Goal: Transaction & Acquisition: Download file/media

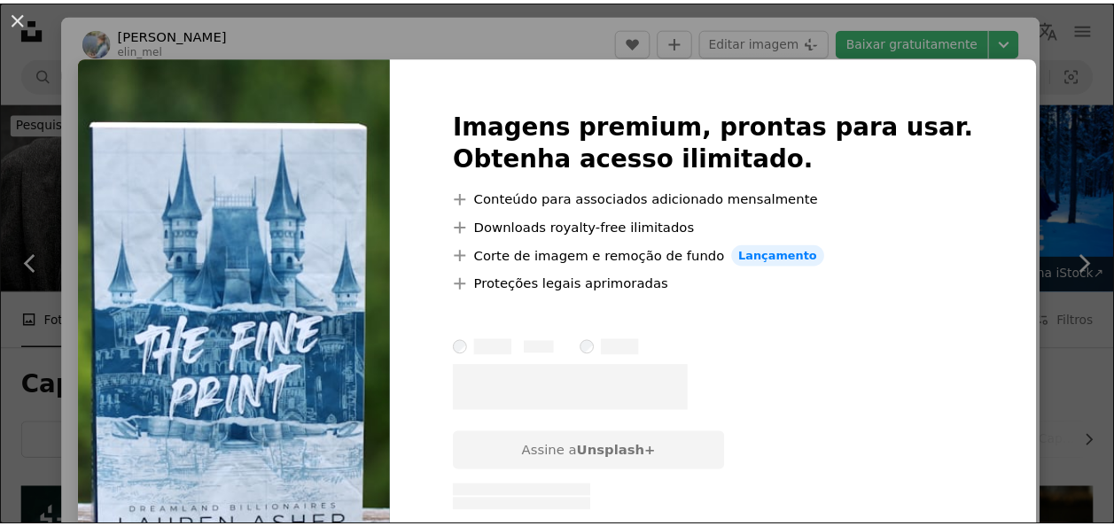
scroll to position [4384, 0]
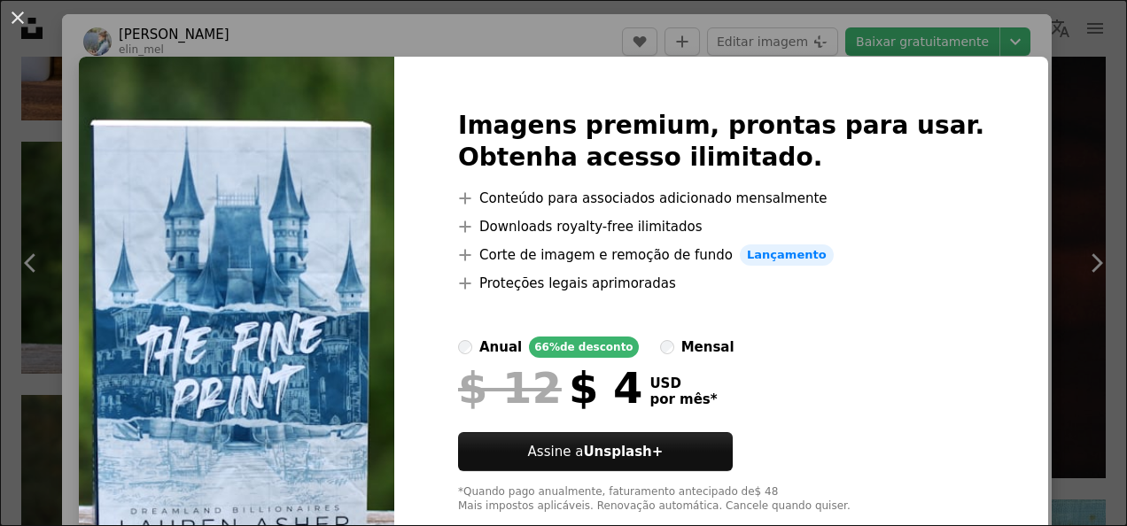
click at [1063, 84] on div "An X shape Imagens premium, prontas para usar. Obtenha acesso ilimitado. A plus…" at bounding box center [563, 263] width 1127 height 526
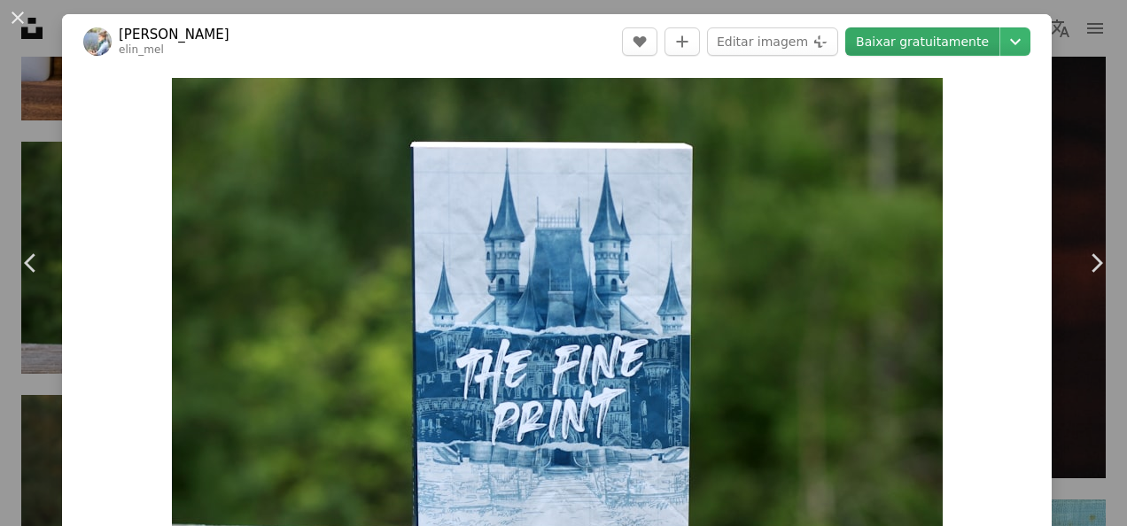
click at [946, 33] on link "Baixar gratuitamente" at bounding box center [922, 41] width 154 height 28
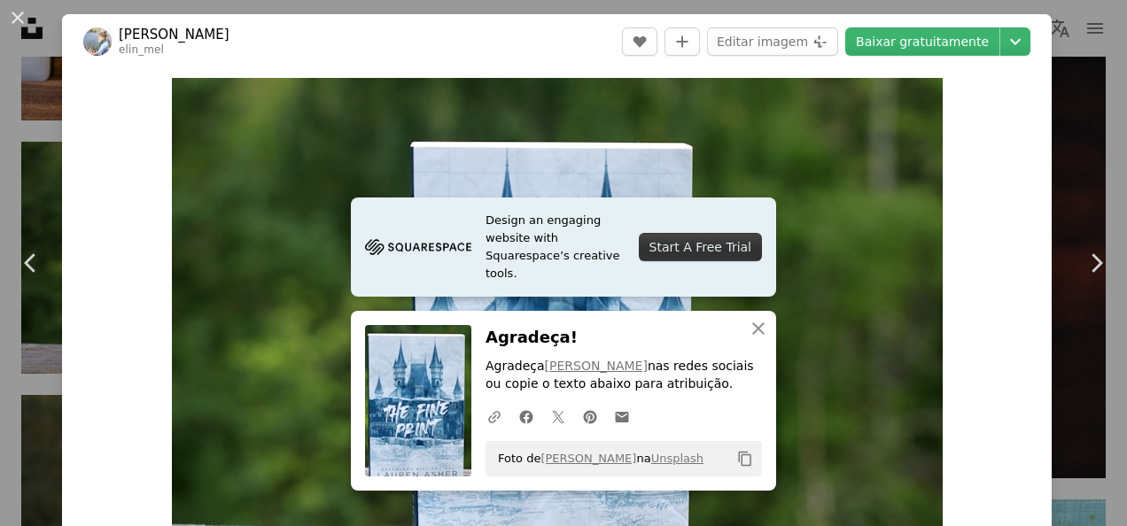
click at [1063, 28] on div "An X shape Chevron left Chevron right [PERSON_NAME] elin_mel A heart A plus sig…" at bounding box center [563, 263] width 1127 height 526
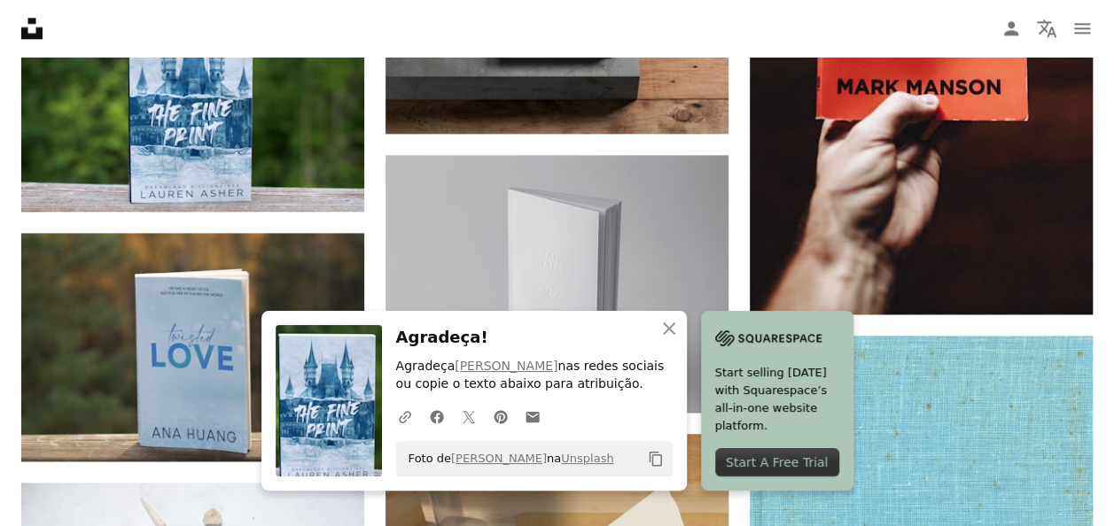
scroll to position [4496, 0]
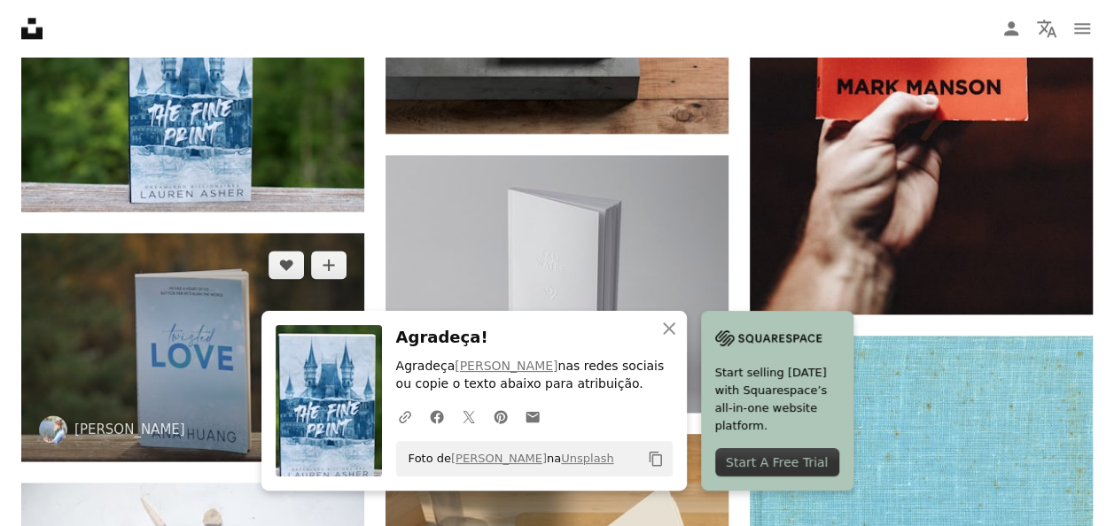
click at [211, 292] on img at bounding box center [192, 347] width 343 height 229
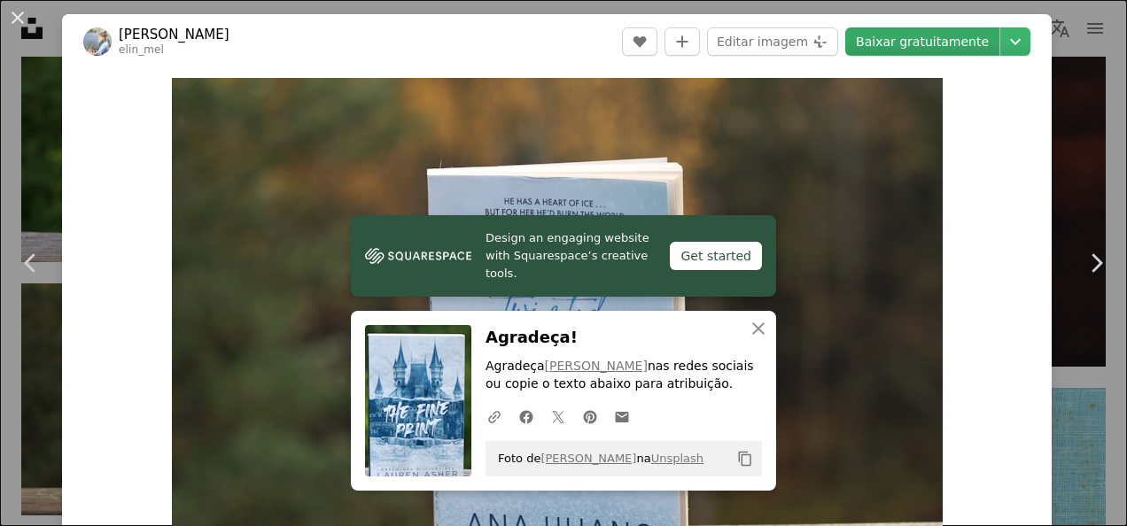
click at [875, 36] on link "Baixar gratuitamente" at bounding box center [922, 41] width 154 height 28
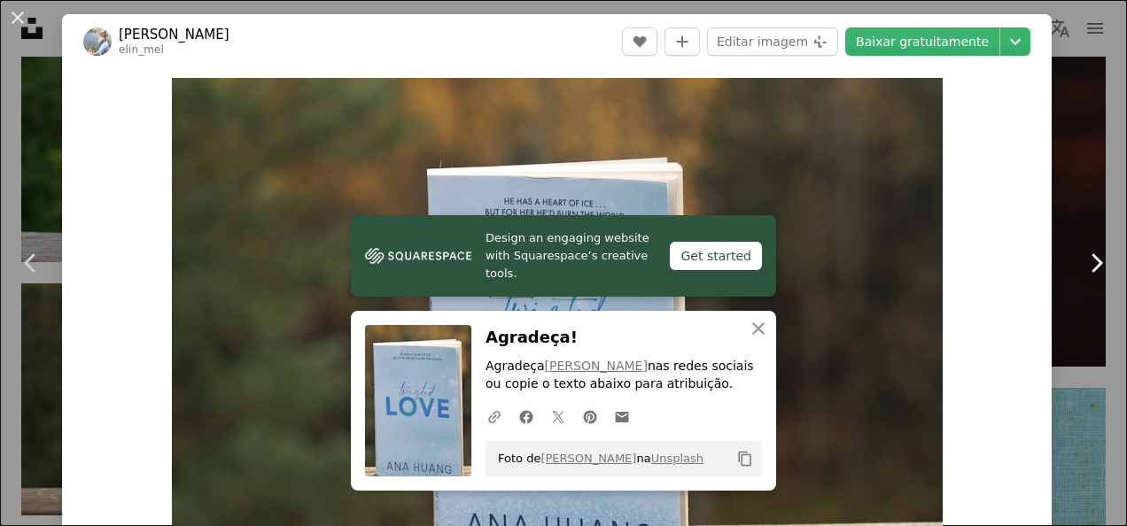
click at [1083, 206] on link "Chevron right" at bounding box center [1096, 263] width 62 height 170
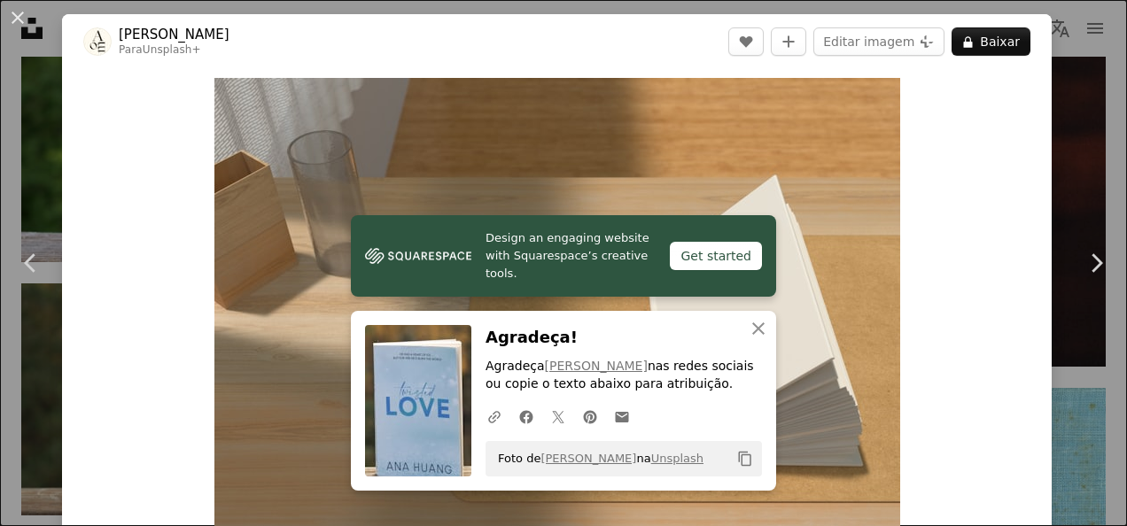
click at [1075, 99] on div "An X shape Chevron left Chevron right [PERSON_NAME] Para Unsplash+ A heart A pl…" at bounding box center [563, 263] width 1127 height 526
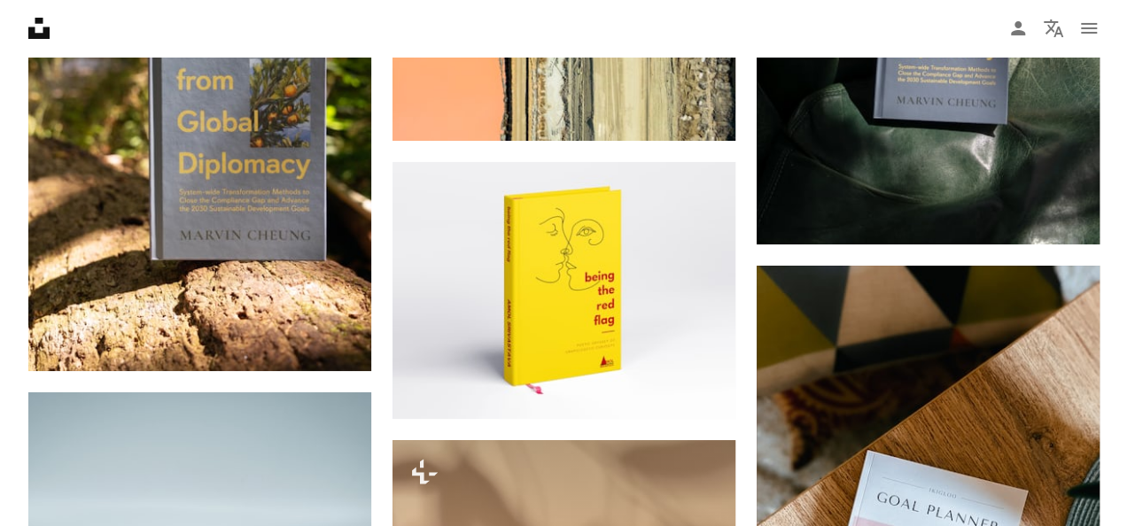
scroll to position [9850, 0]
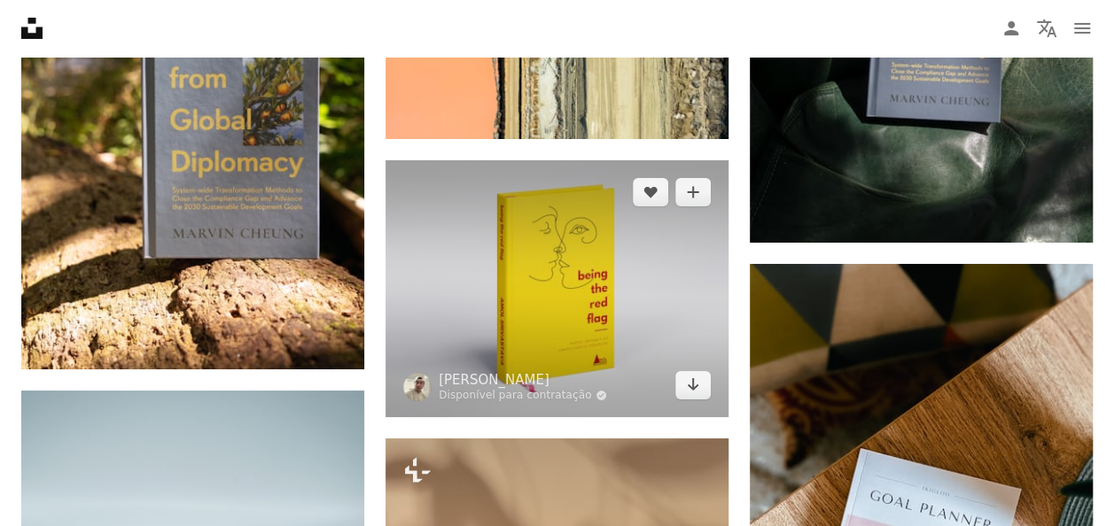
click at [572, 250] on img at bounding box center [556, 288] width 343 height 257
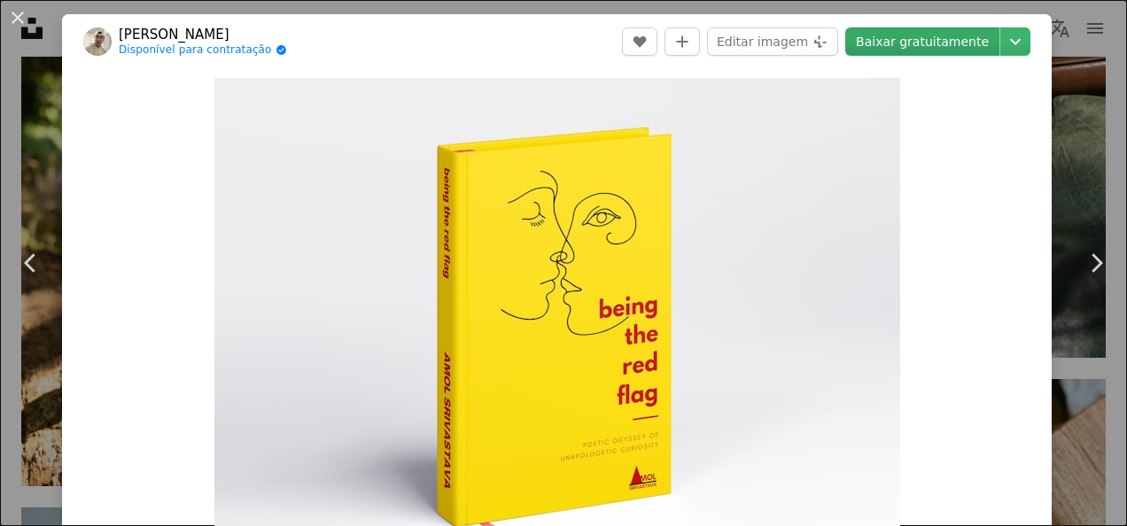
click at [884, 45] on link "Baixar gratuitamente" at bounding box center [922, 41] width 154 height 28
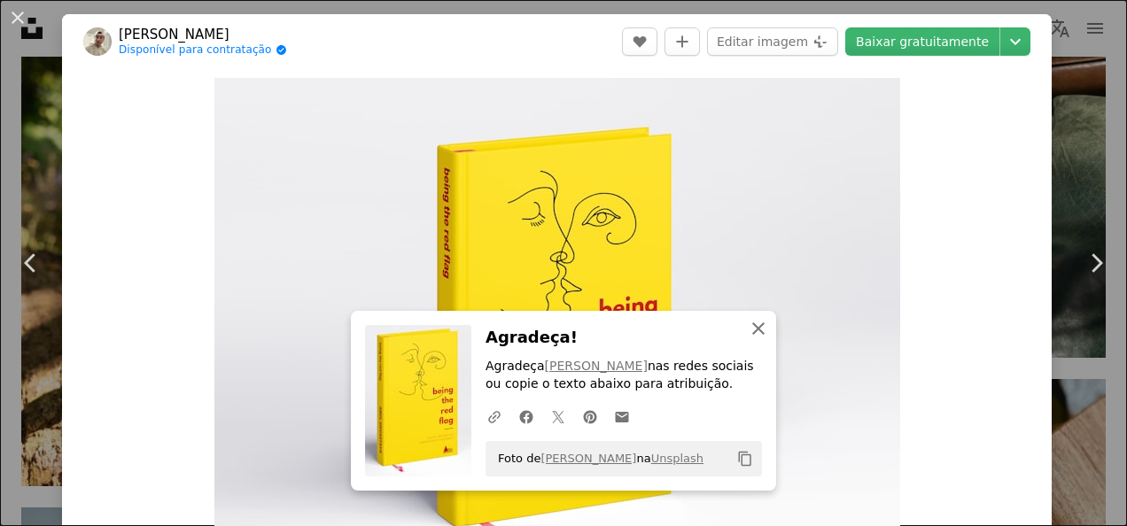
click at [752, 323] on icon "button" at bounding box center [758, 329] width 12 height 12
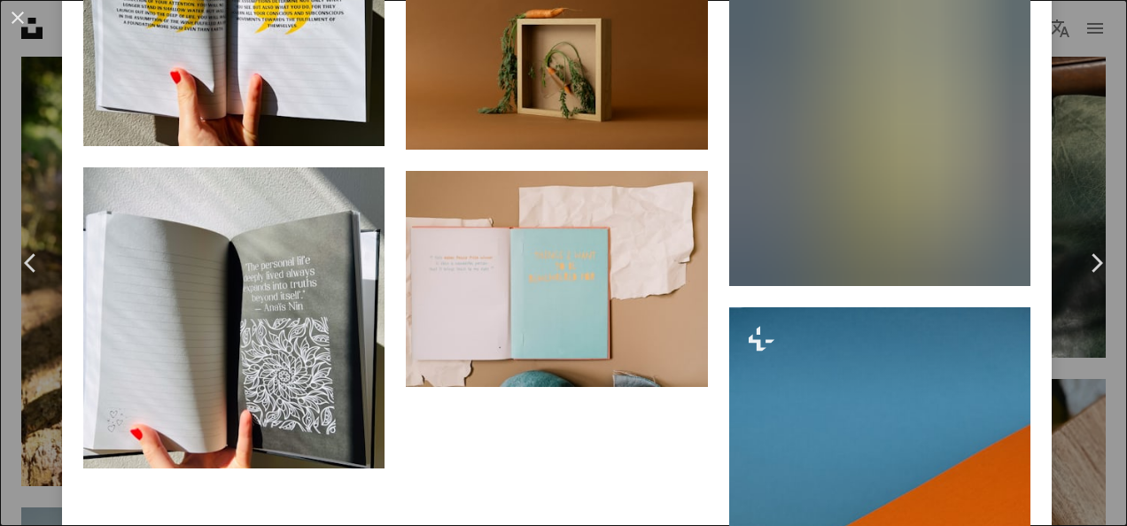
scroll to position [6423, 0]
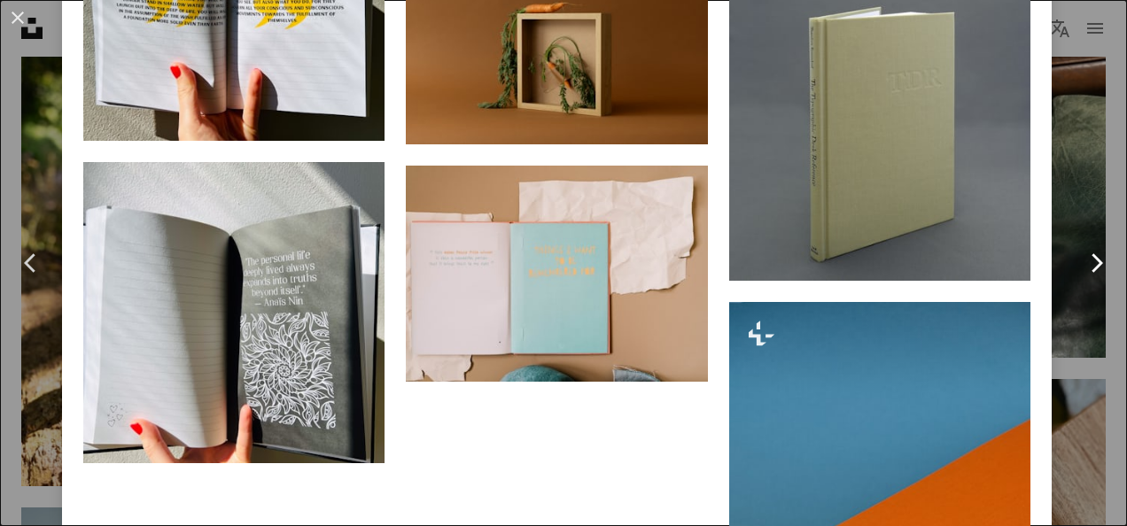
click at [1065, 343] on link "Chevron right" at bounding box center [1096, 263] width 62 height 170
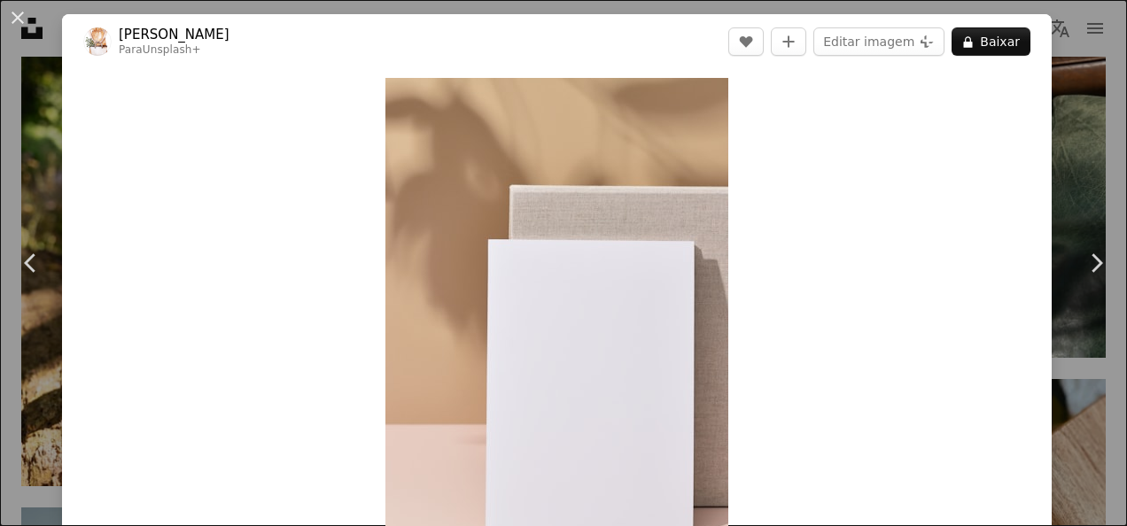
click at [1076, 29] on div "An X shape Chevron left Chevron right [PERSON_NAME] Para Unsplash+ A heart A pl…" at bounding box center [563, 263] width 1127 height 526
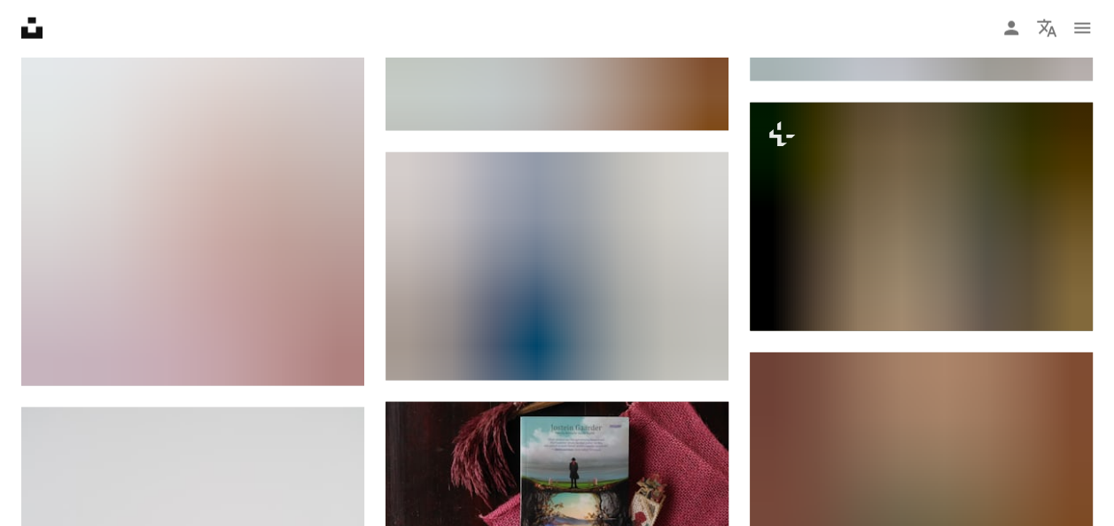
scroll to position [11900, 0]
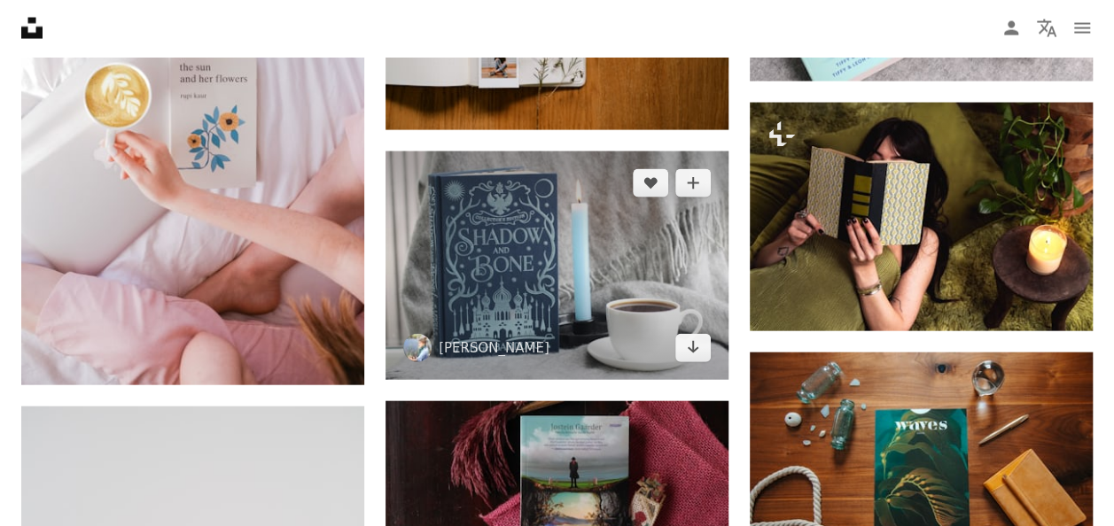
click at [576, 324] on img at bounding box center [556, 266] width 343 height 229
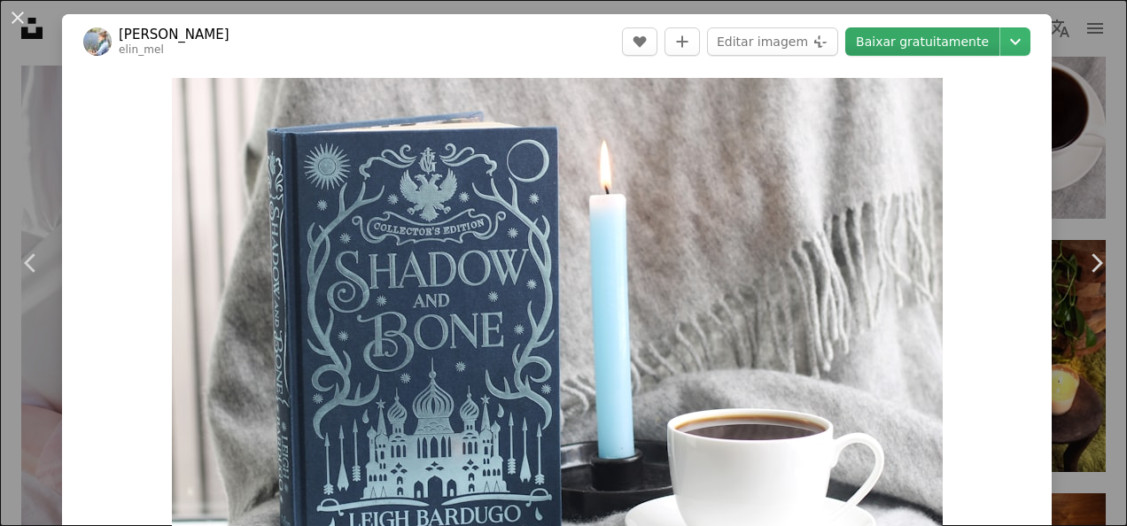
click at [892, 46] on link "Baixar gratuitamente" at bounding box center [922, 41] width 154 height 28
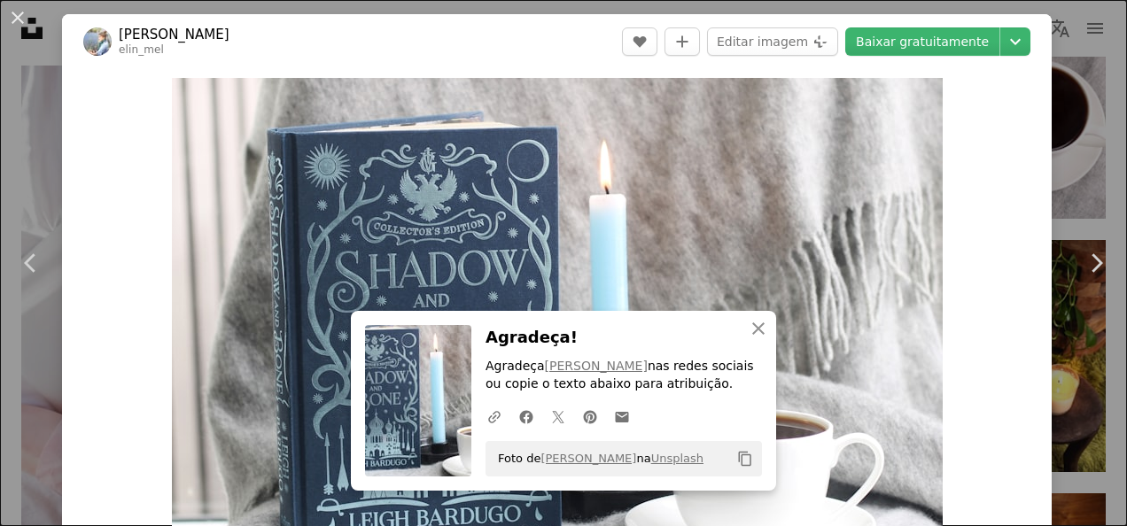
click at [1056, 114] on div "An X shape Chevron left Chevron right [PERSON_NAME] elin_mel A heart A plus sig…" at bounding box center [563, 263] width 1127 height 526
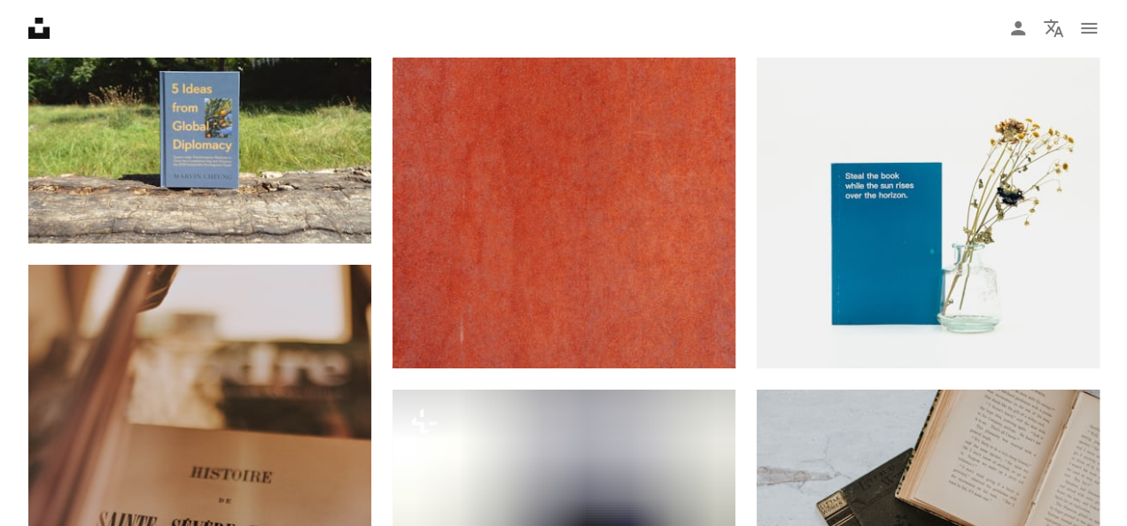
scroll to position [16357, 0]
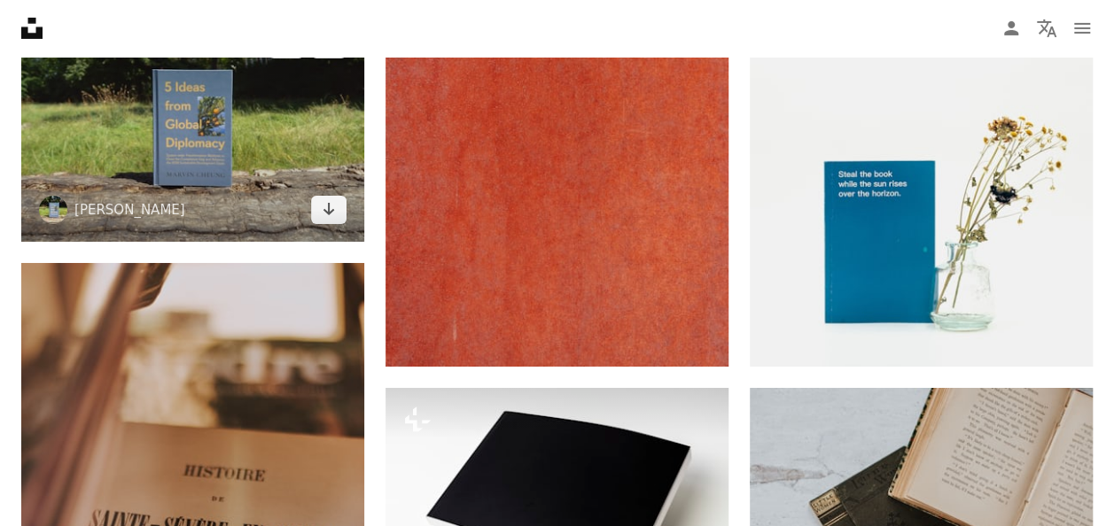
click at [259, 152] on img at bounding box center [192, 126] width 343 height 229
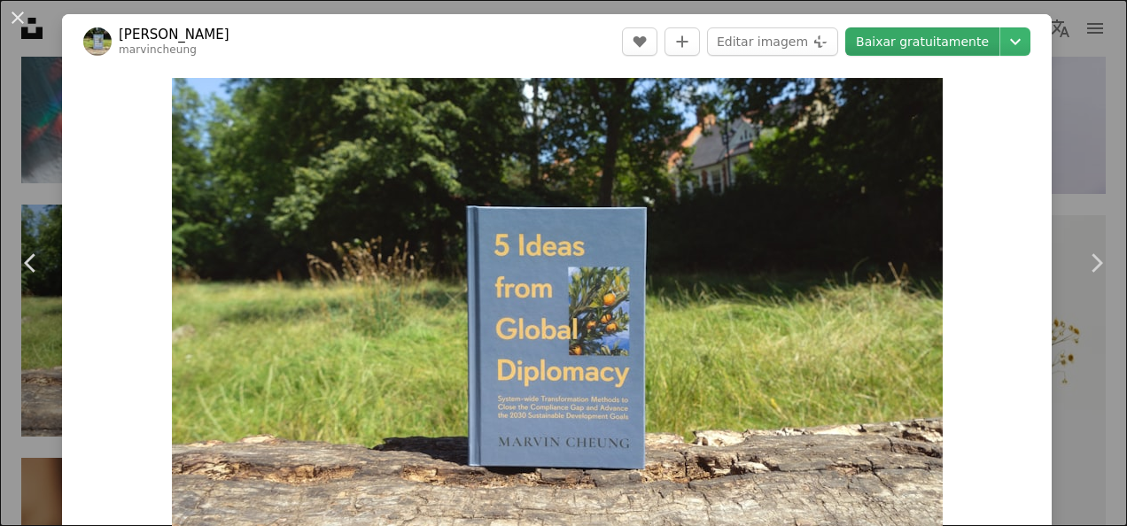
click at [910, 44] on link "Baixar gratuitamente" at bounding box center [922, 41] width 154 height 28
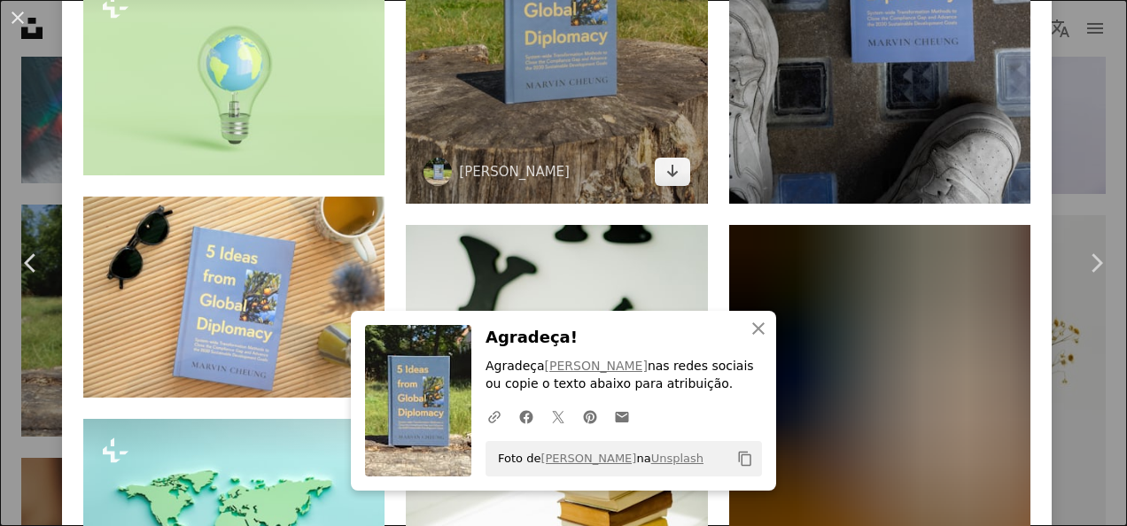
scroll to position [1489, 0]
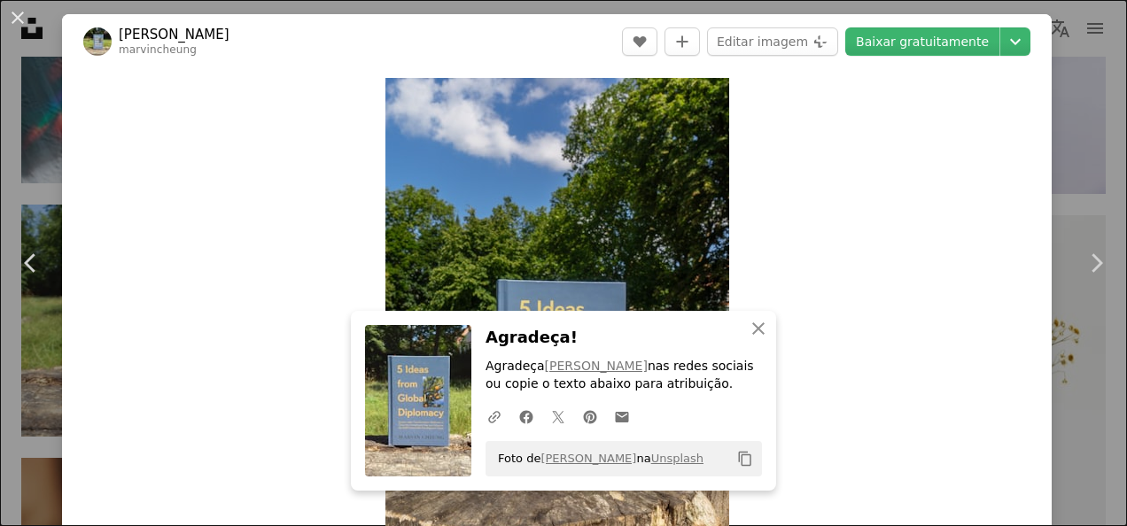
click at [950, 25] on header "[PERSON_NAME] marvincheung A heart A plus sign Editar imagem Plus sign for Unsp…" at bounding box center [557, 41] width 990 height 55
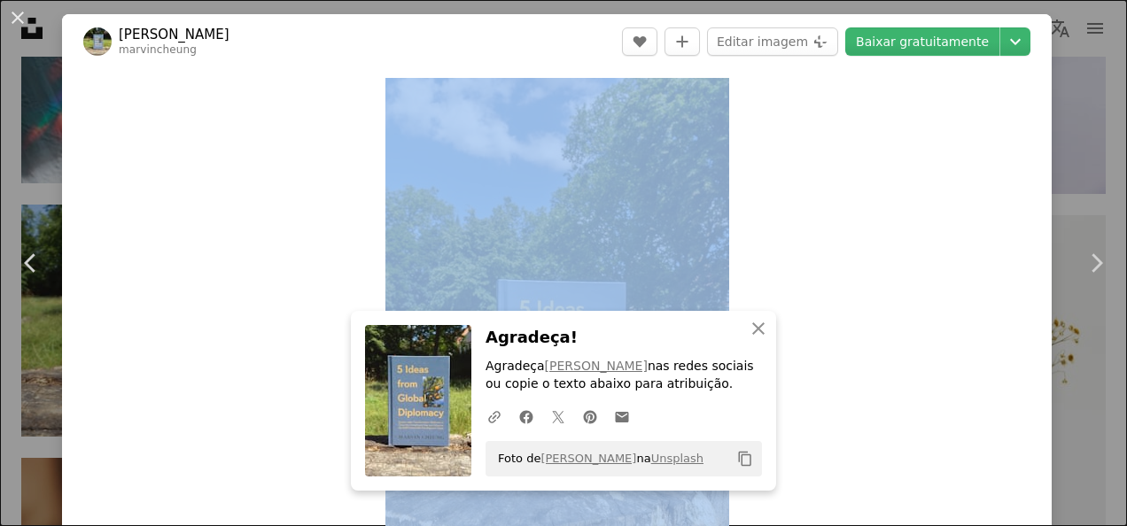
drag, startPoint x: 950, startPoint y: 25, endPoint x: 953, endPoint y: 105, distance: 79.8
click at [953, 105] on div "[PERSON_NAME] marvincheung A heart A plus sign Editar imagem Plus sign for Unsp…" at bounding box center [557, 426] width 990 height 825
click at [953, 105] on div "Zoom in" at bounding box center [557, 335] width 990 height 533
click at [950, 41] on link "Baixar gratuitamente" at bounding box center [922, 41] width 154 height 28
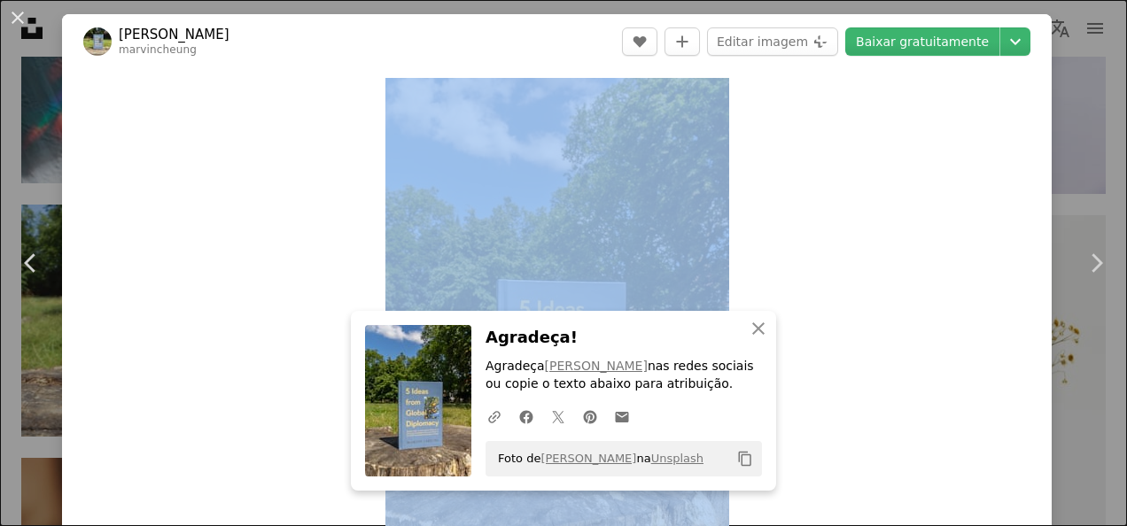
click at [1047, 135] on div "An X shape Chevron left Chevron right [PERSON_NAME] marvincheung A heart A plus…" at bounding box center [563, 263] width 1127 height 526
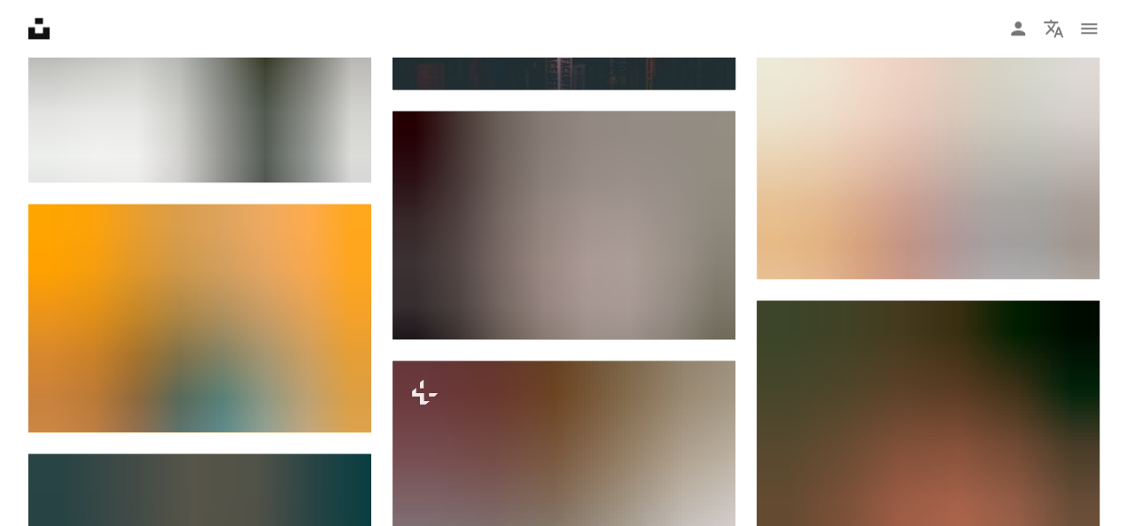
scroll to position [17979, 0]
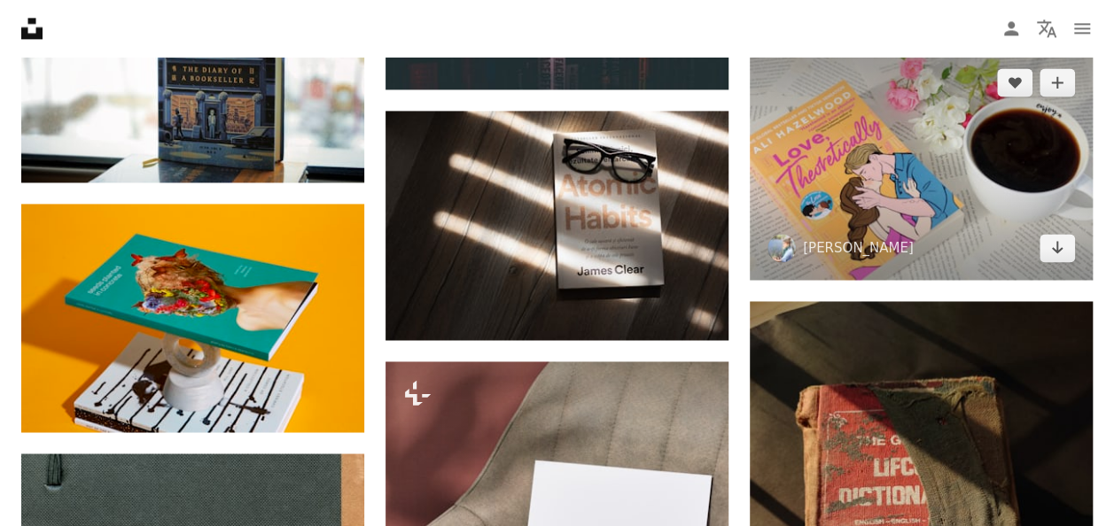
click at [936, 164] on img at bounding box center [921, 165] width 343 height 229
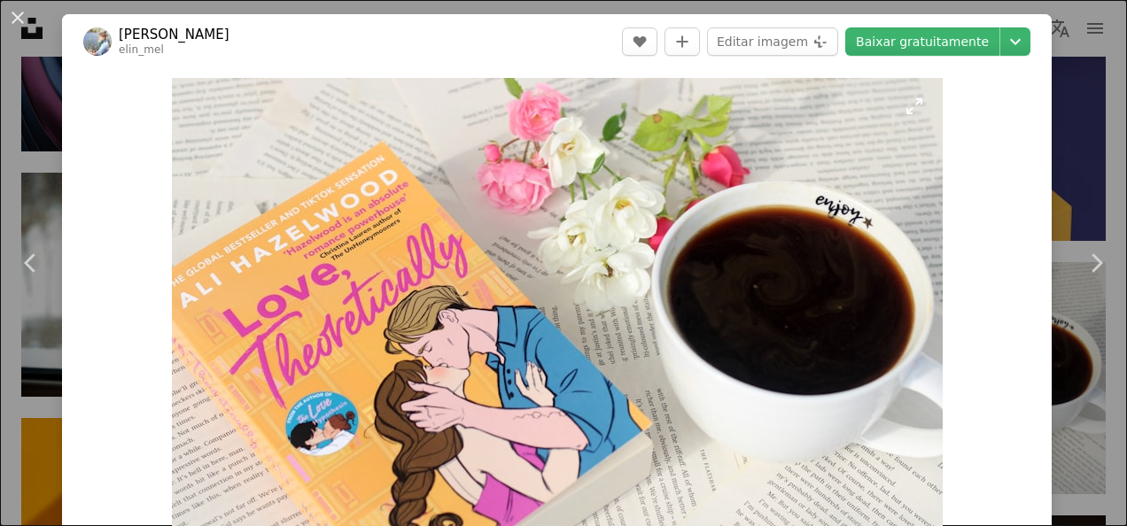
click at [464, 326] on img "Ampliar esta imagem" at bounding box center [557, 335] width 771 height 514
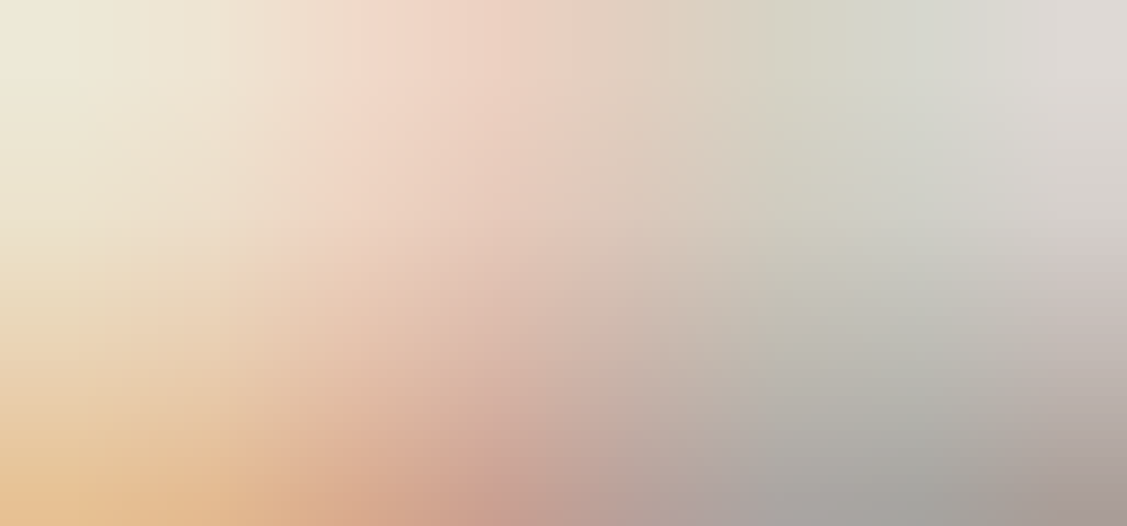
scroll to position [104, 0]
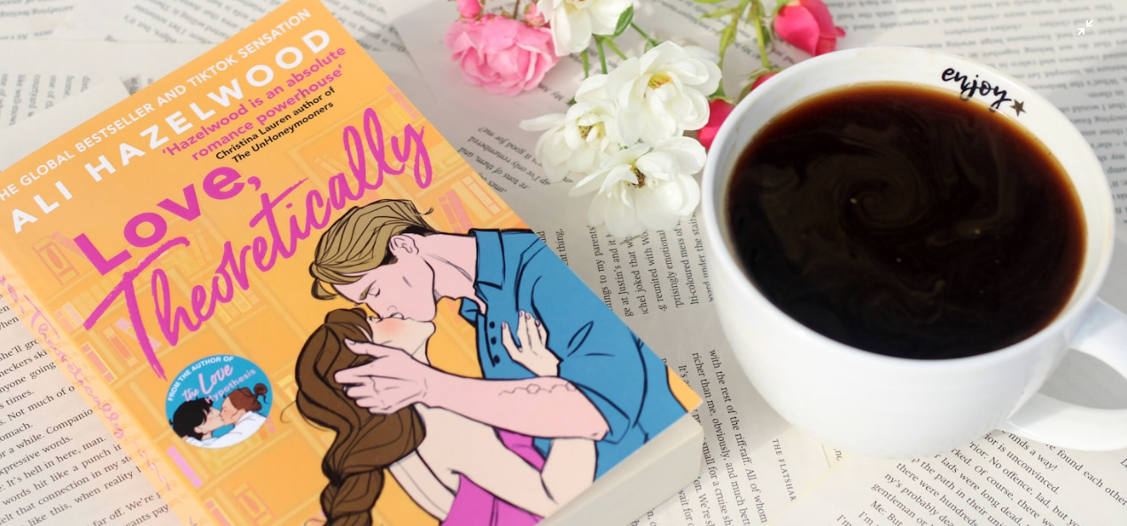
click at [509, 449] on img "Diminuir esta imagem" at bounding box center [563, 271] width 1129 height 752
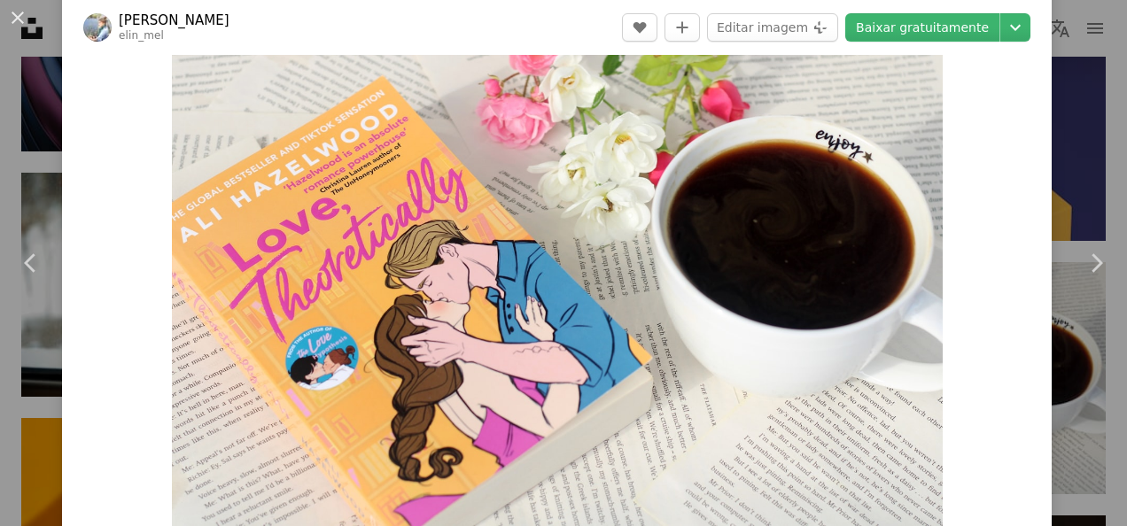
click at [509, 449] on img "Ampliar esta imagem" at bounding box center [557, 269] width 771 height 514
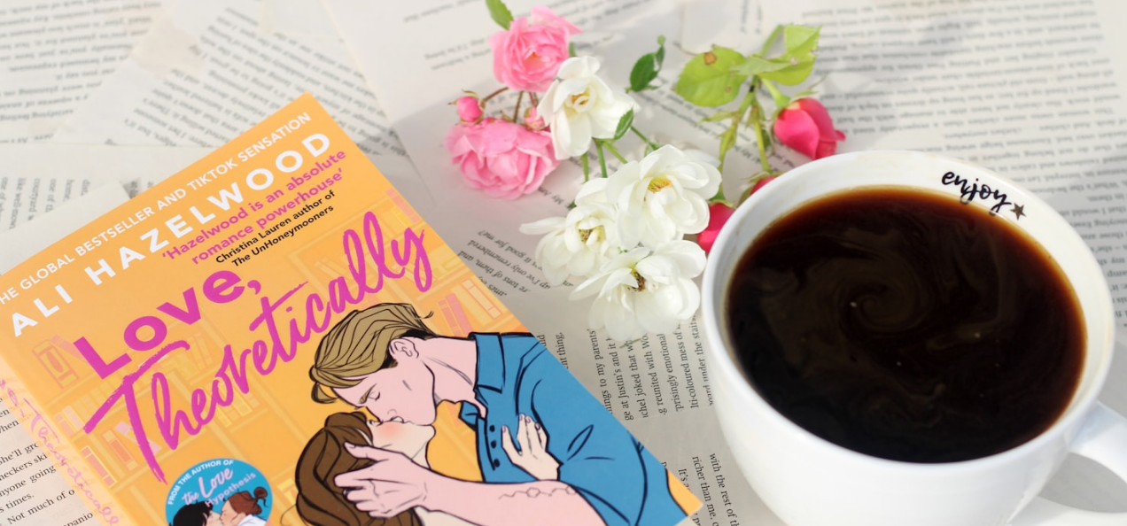
scroll to position [104, 0]
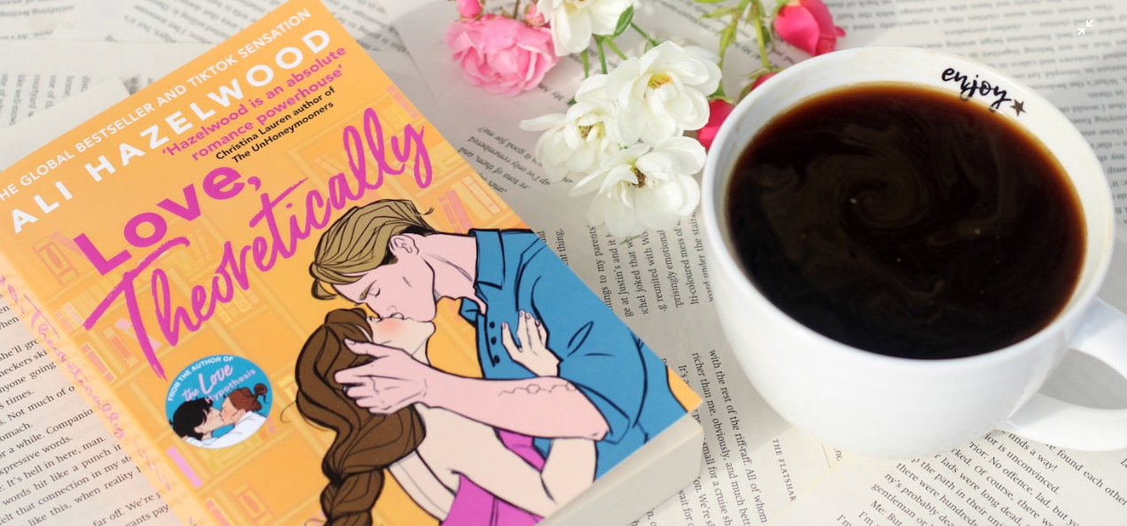
click at [509, 449] on img "Diminuir esta imagem" at bounding box center [563, 271] width 1129 height 752
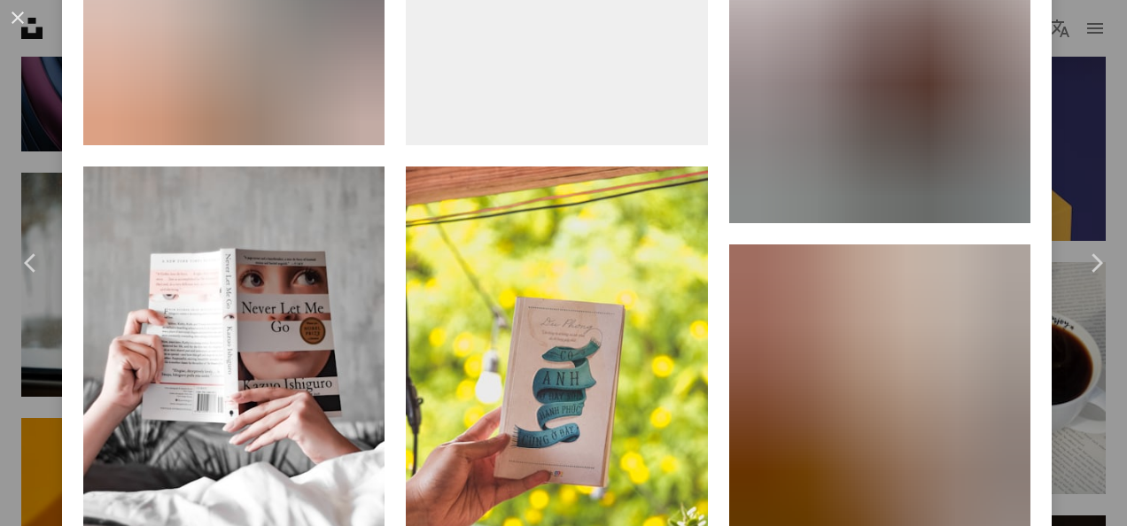
scroll to position [1934, 0]
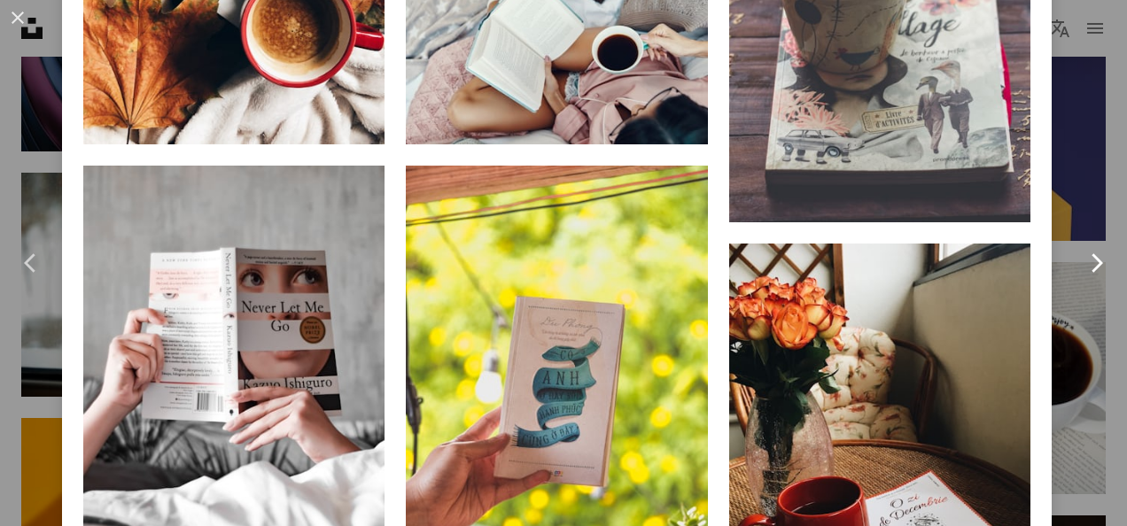
click at [1078, 180] on link "Chevron right" at bounding box center [1096, 263] width 62 height 170
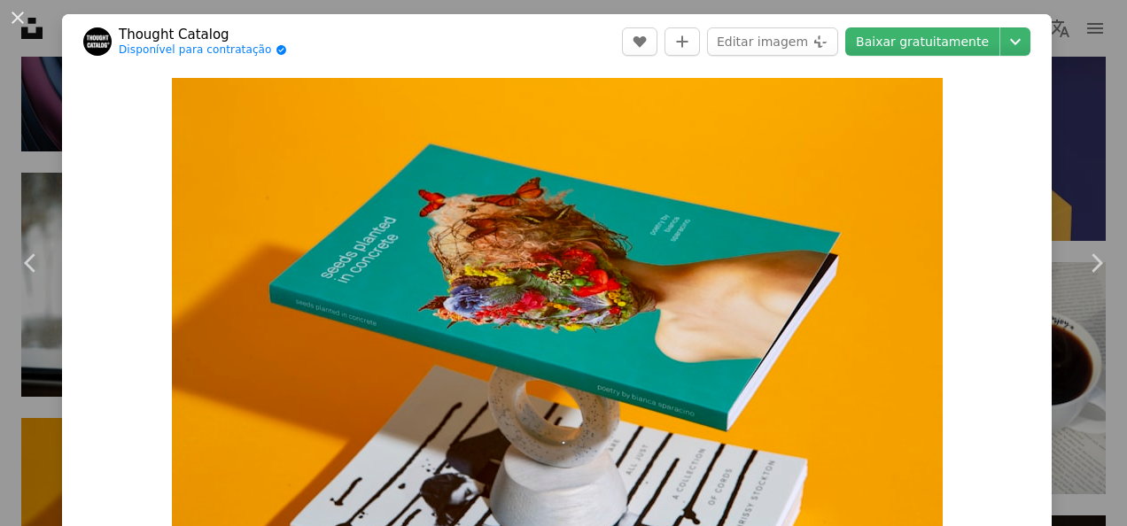
click at [1077, 171] on div "An X shape Chevron left Chevron right Thought Catalog Disponível para contrataç…" at bounding box center [563, 263] width 1127 height 526
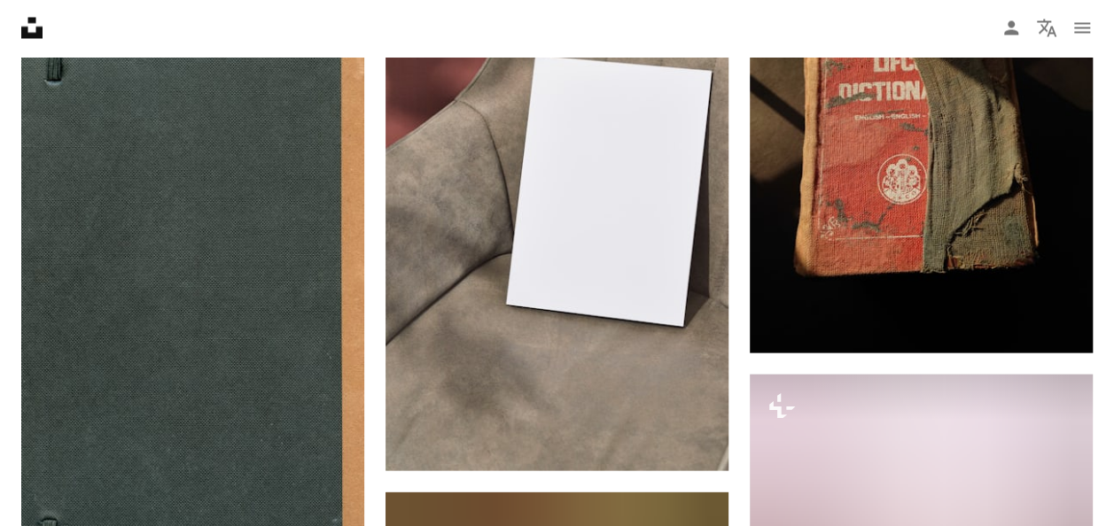
scroll to position [18385, 0]
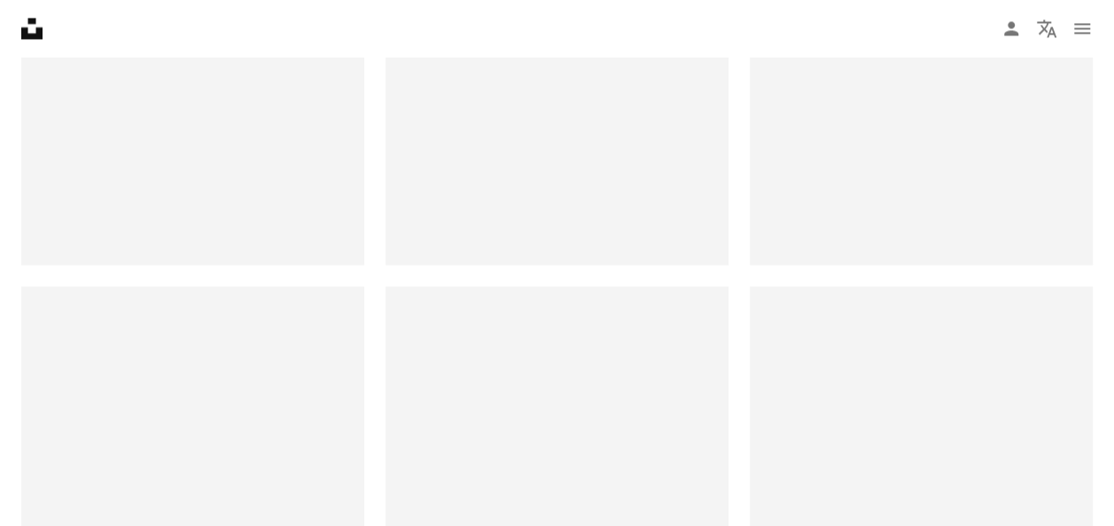
scroll to position [44, 0]
